Goal: Task Accomplishment & Management: Check status

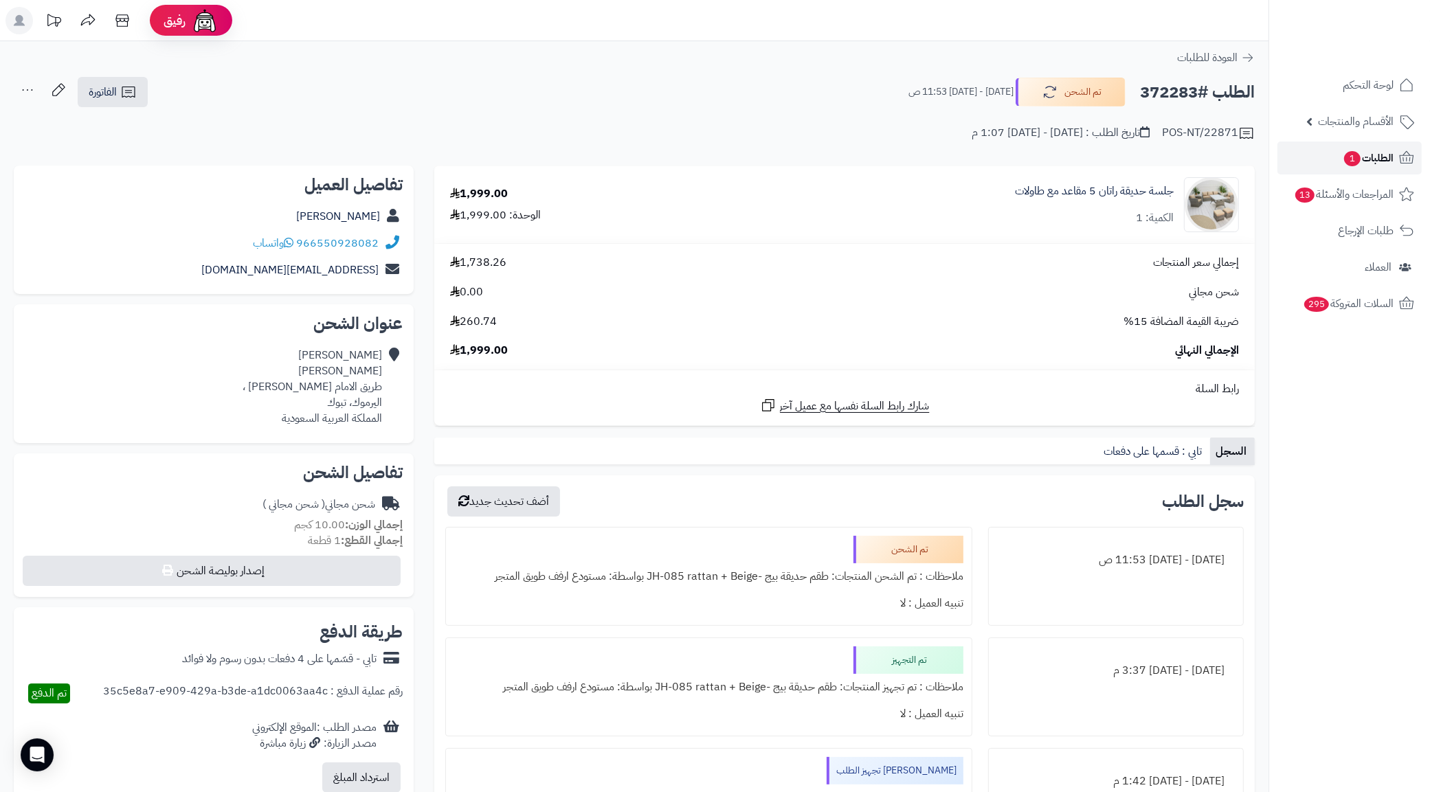
click at [1321, 163] on link "الطلبات 1" at bounding box center [1350, 158] width 144 height 33
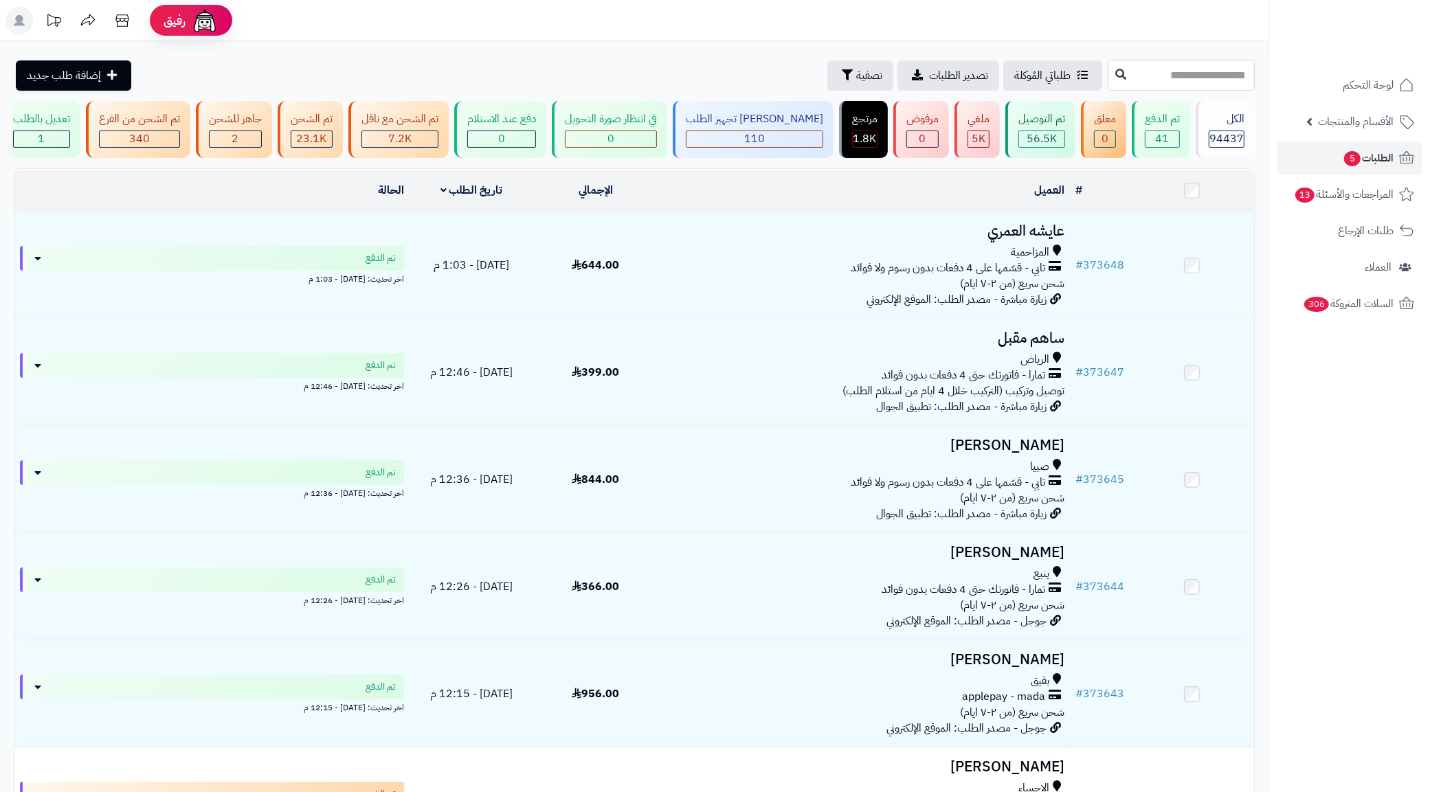
click at [1108, 82] on input "text" at bounding box center [1181, 75] width 147 height 31
paste input "******"
type input "******"
